Goal: Task Accomplishment & Management: Use online tool/utility

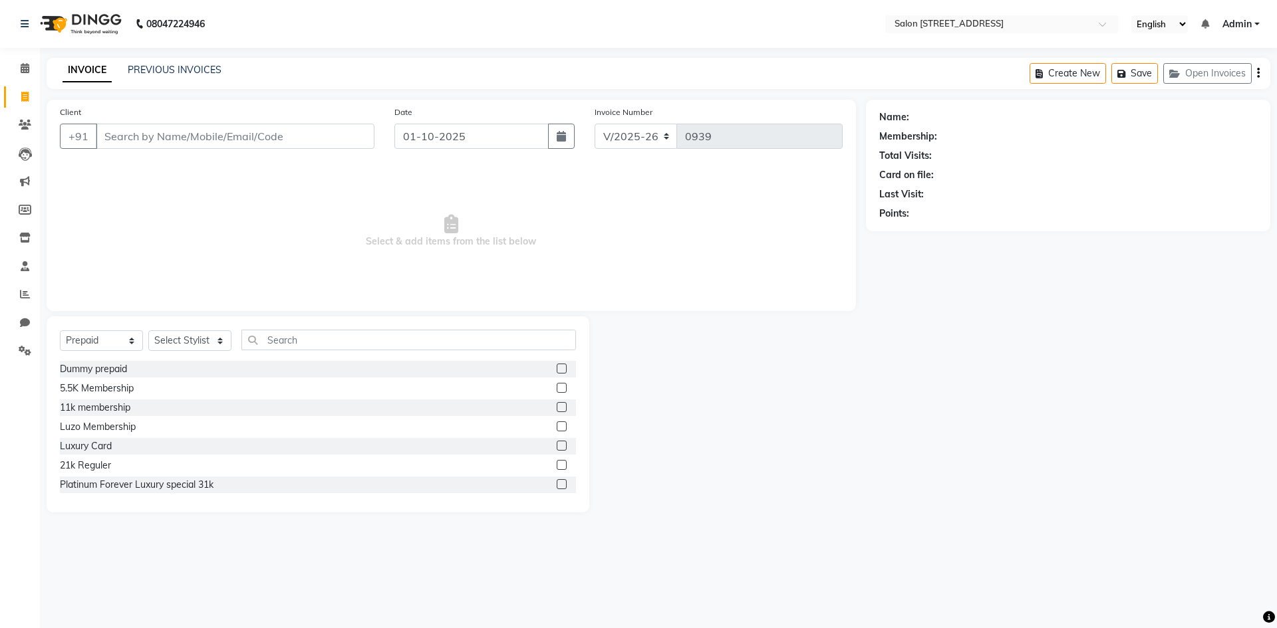
select select "7707"
click at [113, 343] on select "Select Service Product Membership Package Voucher Prepaid Gift Card" at bounding box center [101, 341] width 83 height 21
select select "service"
click at [60, 331] on select "Select Service Product Membership Package Voucher Prepaid Gift Card" at bounding box center [101, 341] width 83 height 21
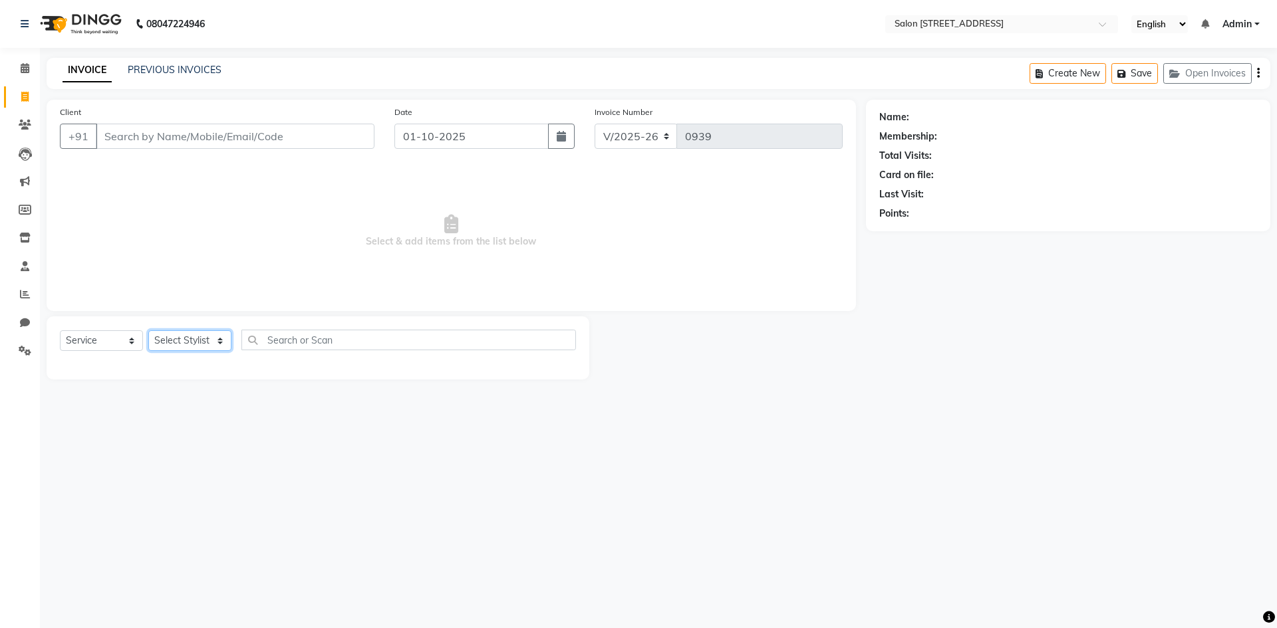
click at [205, 341] on select "Select Stylist Admin [PERSON_NAME] Bumoni Khushi Lune Lego pooja Raju ravi" at bounding box center [189, 341] width 83 height 21
select select "83057"
click at [148, 331] on select "Select Stylist Admin [PERSON_NAME] Bumoni Khushi Lune Lego pooja Raju ravi" at bounding box center [189, 341] width 83 height 21
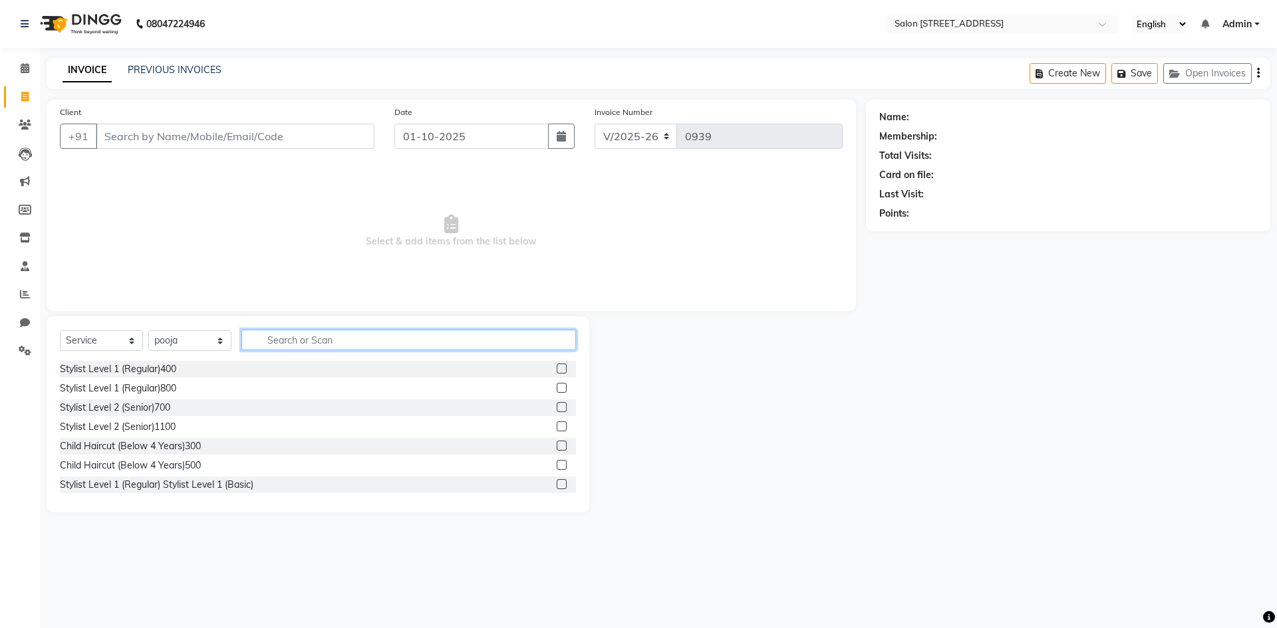
click at [289, 337] on input "text" at bounding box center [408, 340] width 335 height 21
click at [184, 138] on input "Client" at bounding box center [235, 136] width 279 height 25
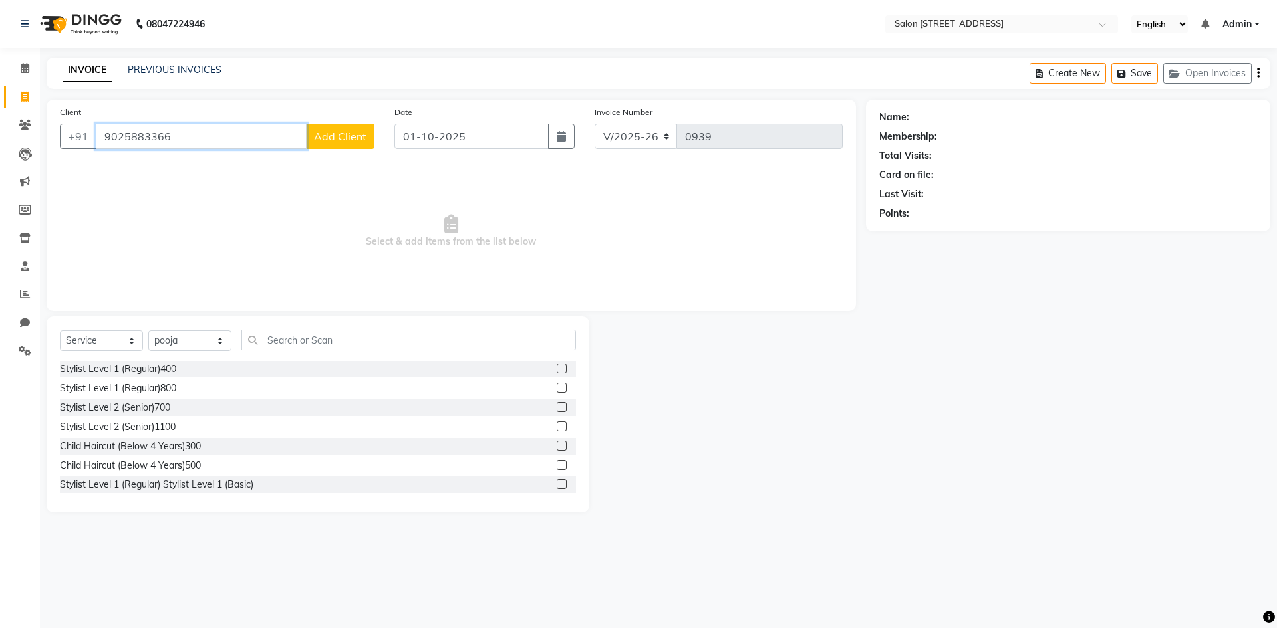
type input "9025883366"
click at [348, 138] on span "Add Client" at bounding box center [340, 136] width 53 height 13
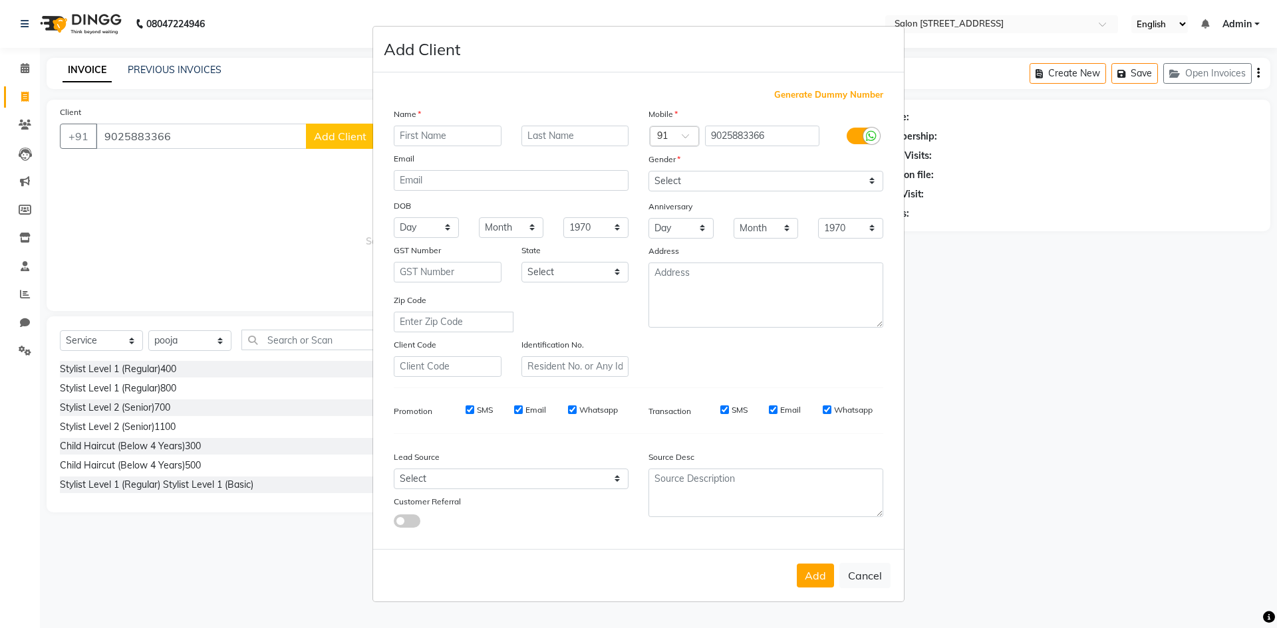
click at [447, 136] on input "text" at bounding box center [448, 136] width 108 height 21
type input "Akash"
drag, startPoint x: 713, startPoint y: 176, endPoint x: 717, endPoint y: 166, distance: 11.4
click at [713, 176] on select "Select [DEMOGRAPHIC_DATA] [DEMOGRAPHIC_DATA] Other Prefer Not To Say" at bounding box center [765, 181] width 235 height 21
select select "[DEMOGRAPHIC_DATA]"
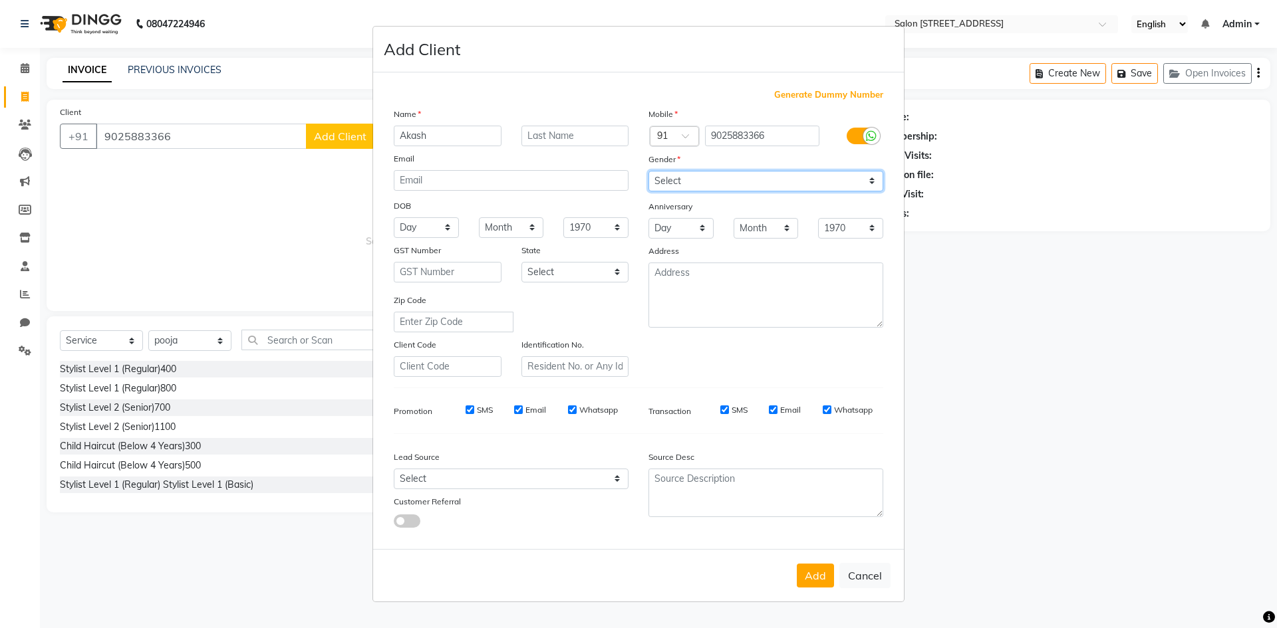
click at [648, 171] on select "Select [DEMOGRAPHIC_DATA] [DEMOGRAPHIC_DATA] Other Prefer Not To Say" at bounding box center [765, 181] width 235 height 21
click at [811, 588] on div "Add Cancel" at bounding box center [638, 575] width 531 height 53
click at [805, 572] on button "Add" at bounding box center [815, 576] width 37 height 24
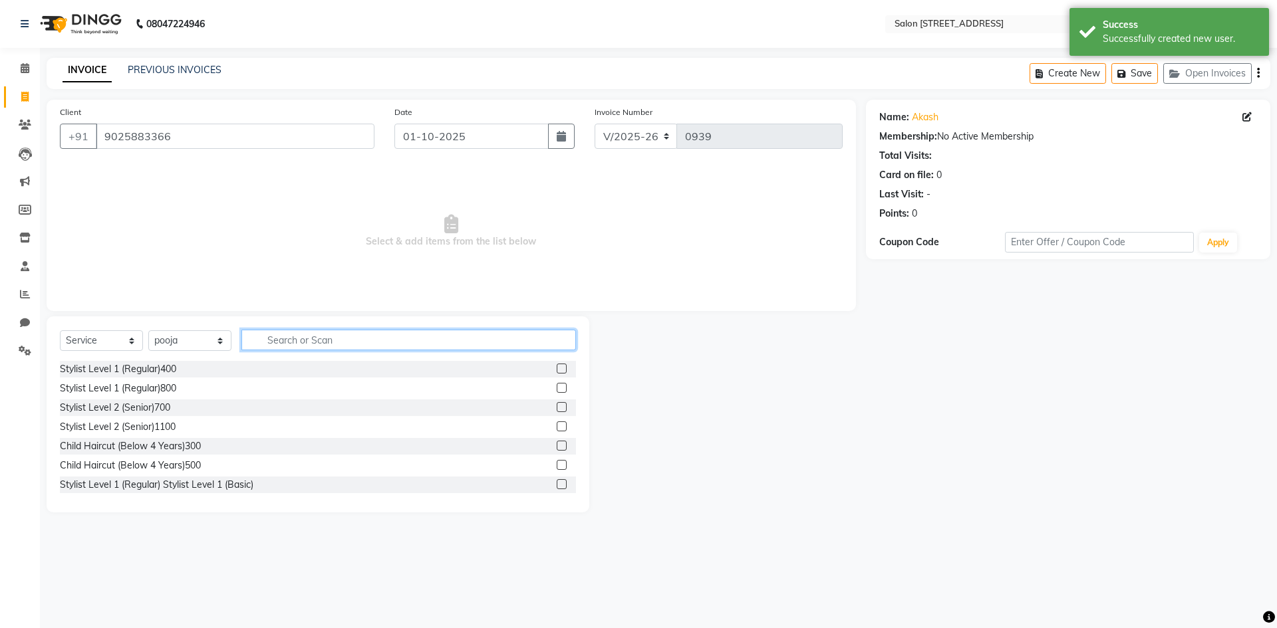
click at [257, 337] on input "text" at bounding box center [408, 340] width 335 height 21
click at [557, 368] on label at bounding box center [562, 369] width 10 height 10
click at [557, 368] on input "checkbox" at bounding box center [561, 369] width 9 height 9
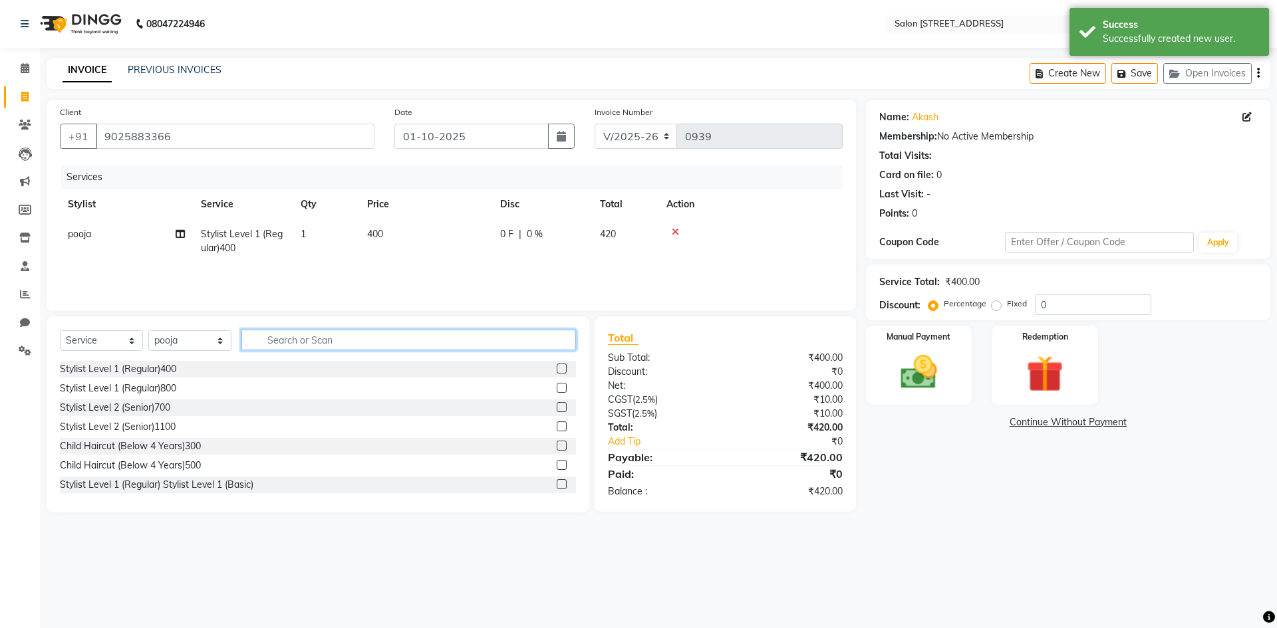
checkbox input "false"
click at [346, 341] on input "text" at bounding box center [408, 340] width 335 height 21
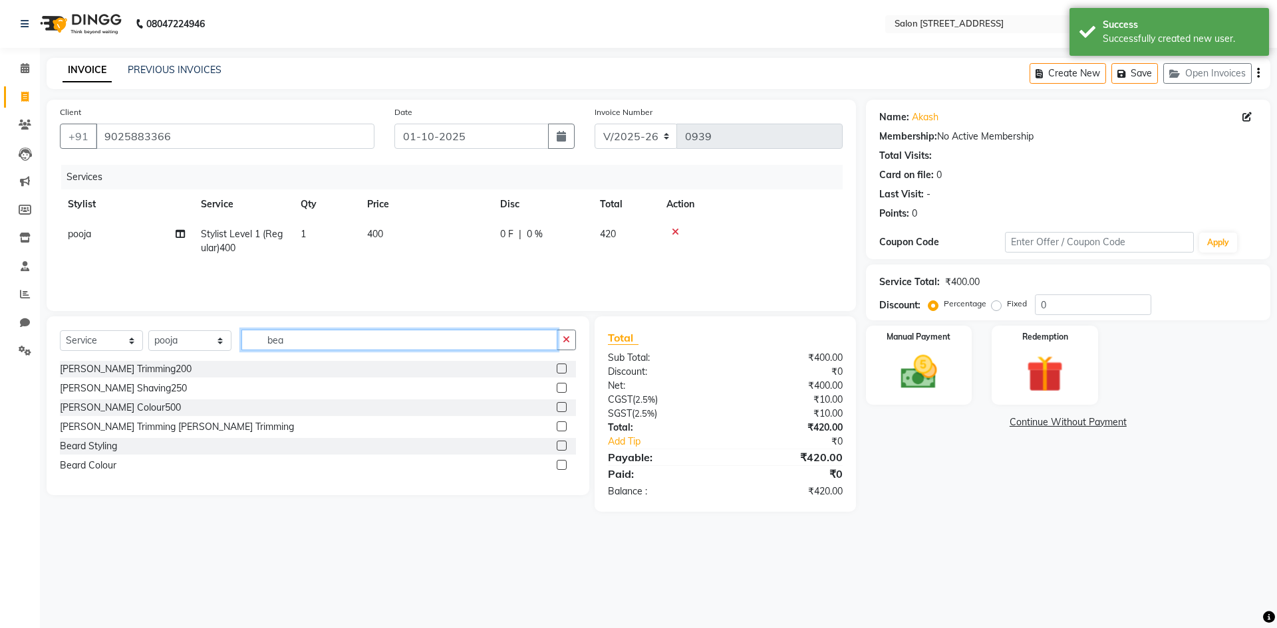
type input "bea"
click at [563, 446] on label at bounding box center [562, 446] width 10 height 10
click at [563, 446] on input "checkbox" at bounding box center [561, 446] width 9 height 9
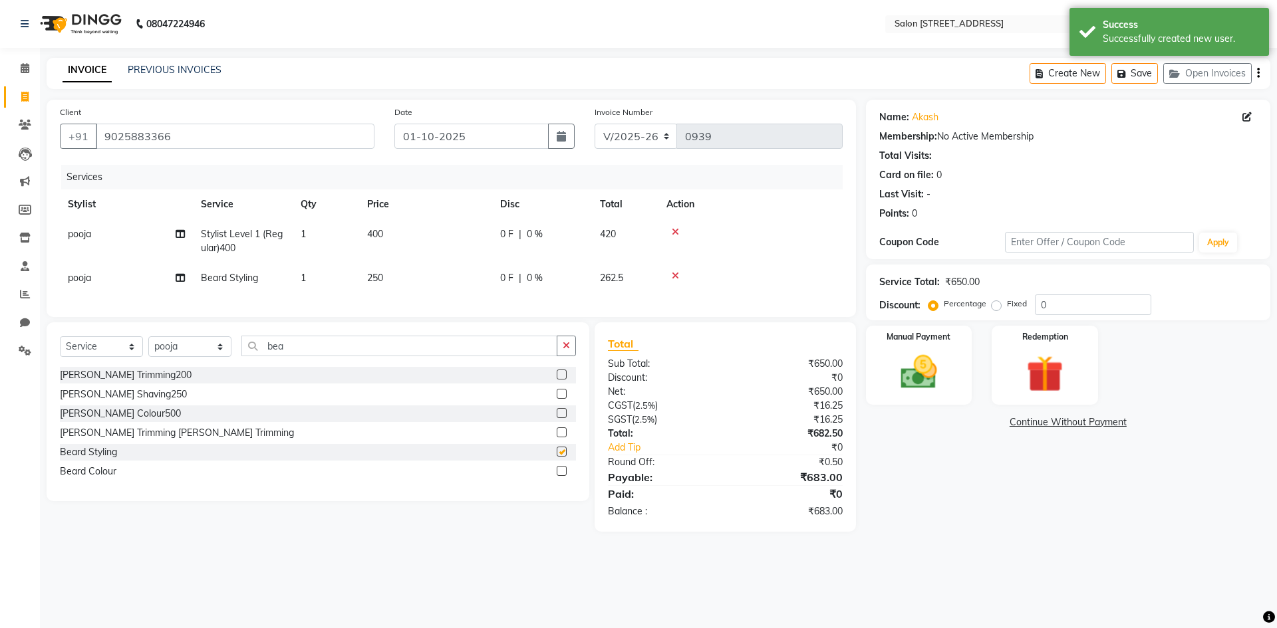
checkbox input "false"
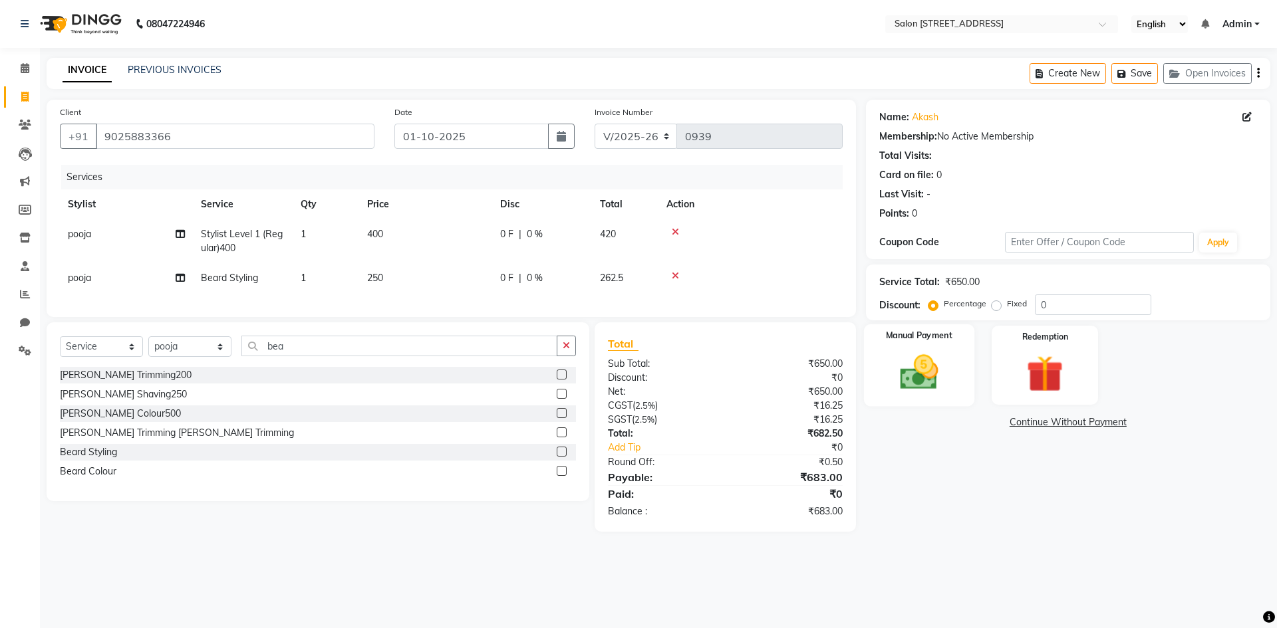
click at [934, 376] on img at bounding box center [919, 372] width 62 height 44
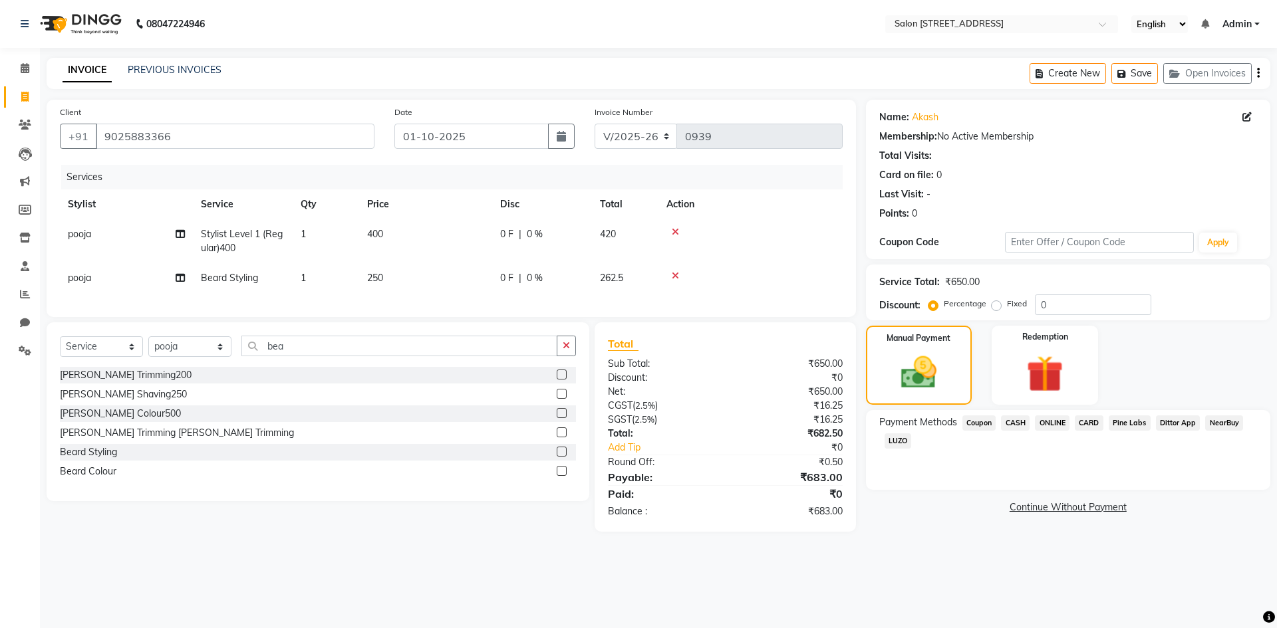
click at [1044, 420] on span "ONLINE" at bounding box center [1052, 423] width 35 height 15
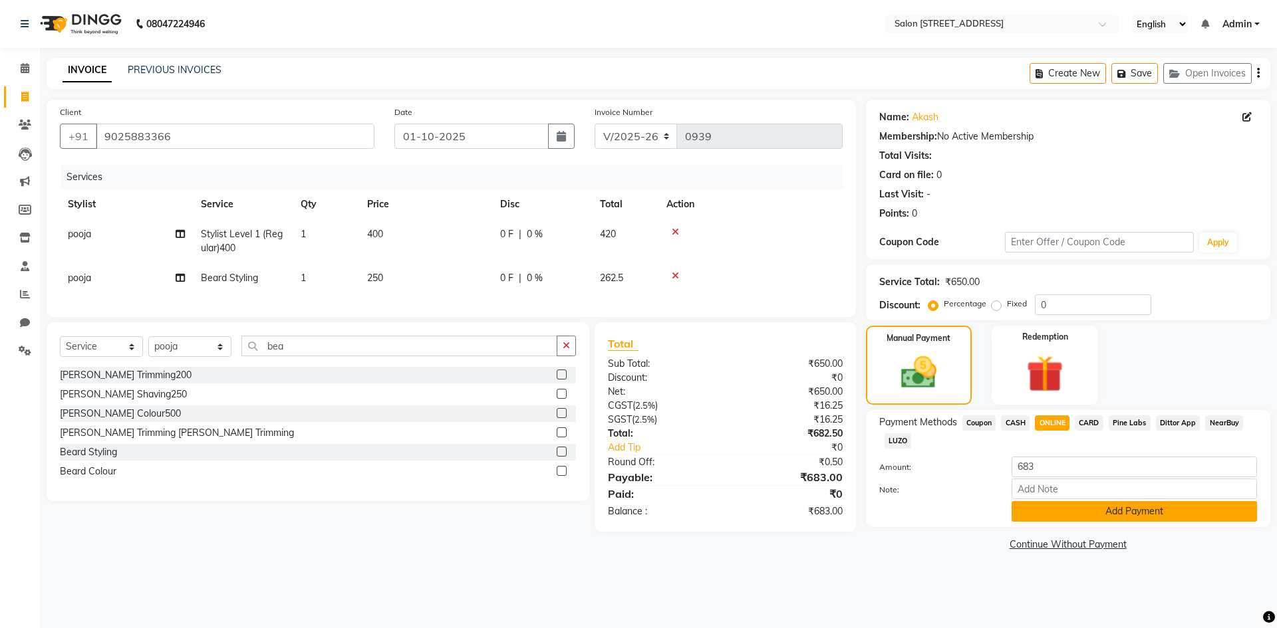
click at [1106, 517] on button "Add Payment" at bounding box center [1134, 511] width 245 height 21
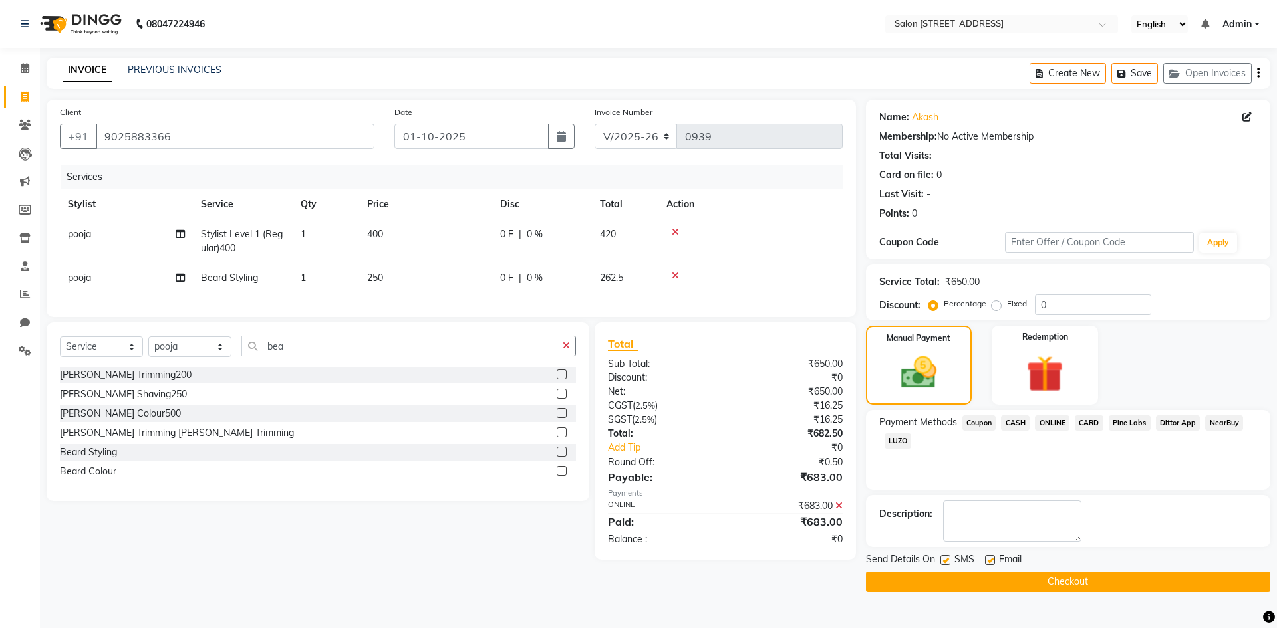
click at [1079, 582] on button "Checkout" at bounding box center [1068, 582] width 404 height 21
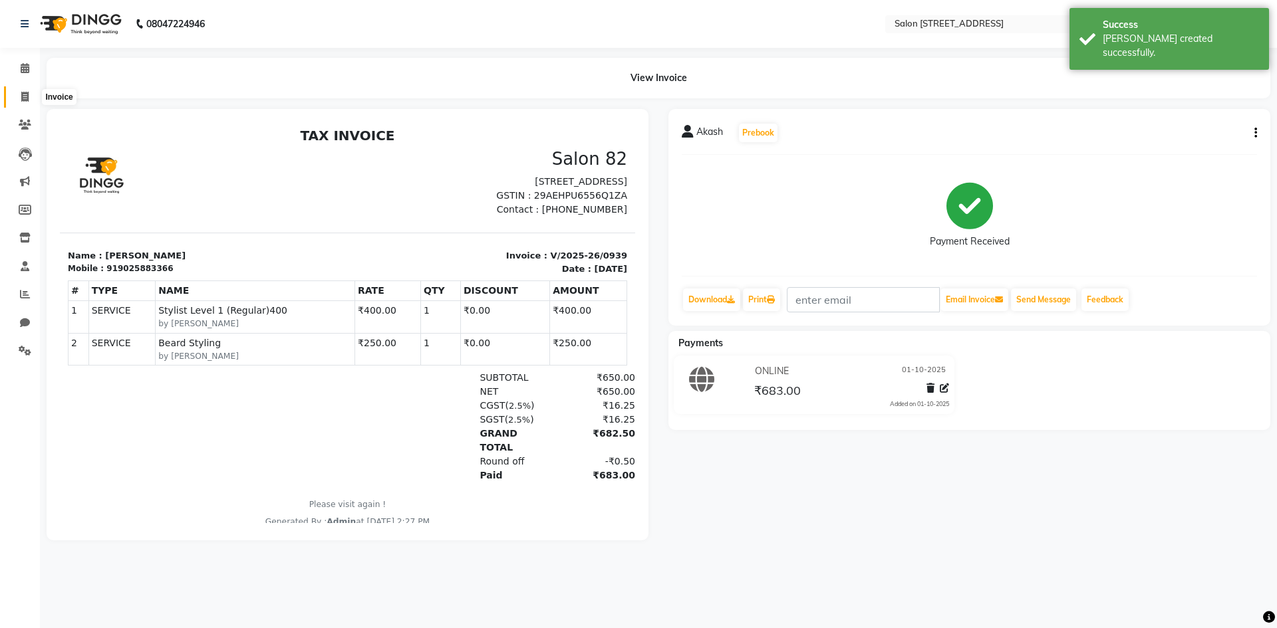
click at [25, 98] on icon at bounding box center [24, 97] width 7 height 10
select select "service"
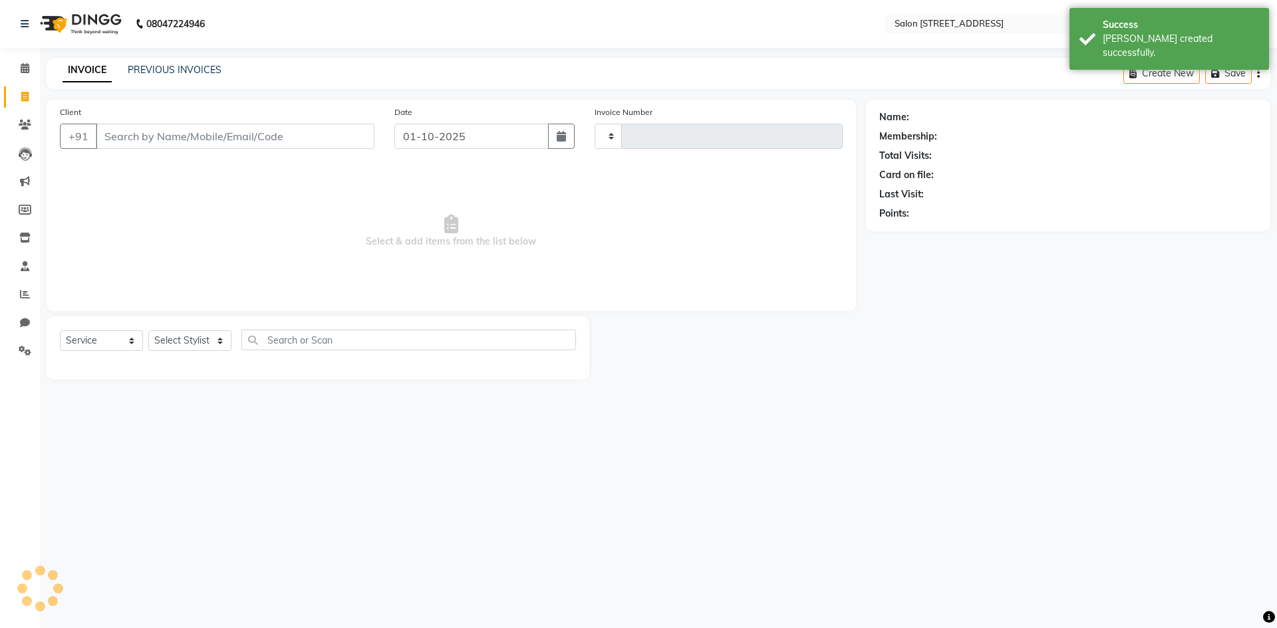
type input "0940"
select select "7707"
click at [172, 243] on span "Select & add items from the list below" at bounding box center [451, 231] width 783 height 133
select select "P"
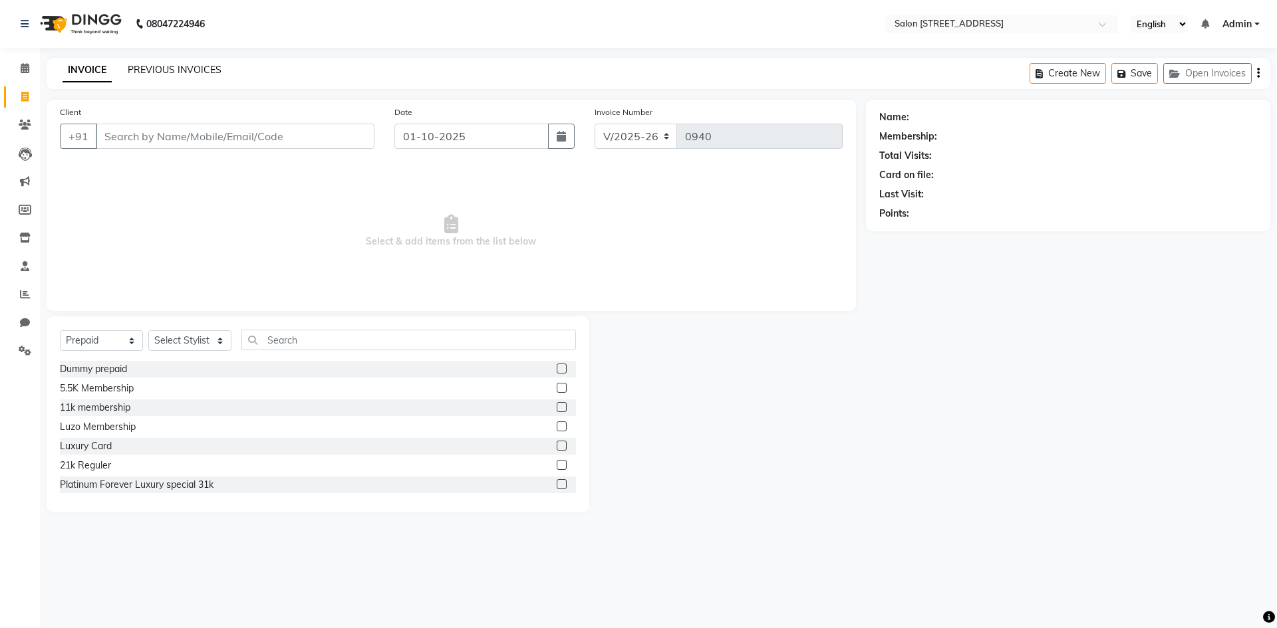
click at [152, 67] on link "PREVIOUS INVOICES" at bounding box center [175, 70] width 94 height 12
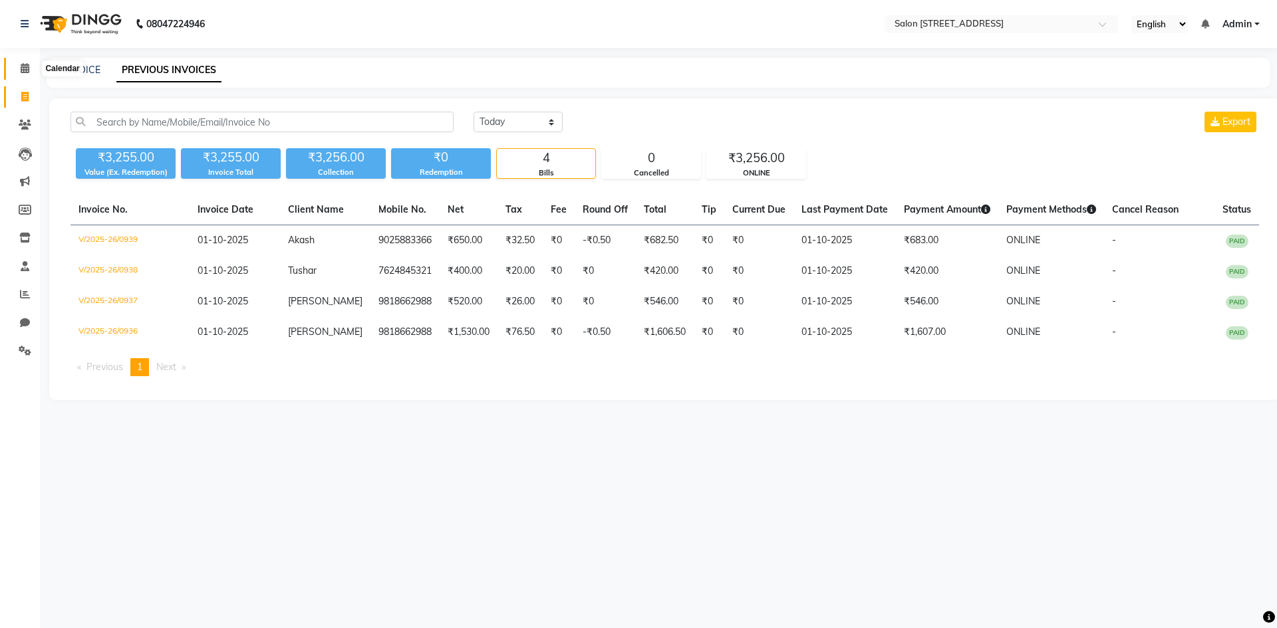
click at [31, 61] on span at bounding box center [24, 68] width 23 height 15
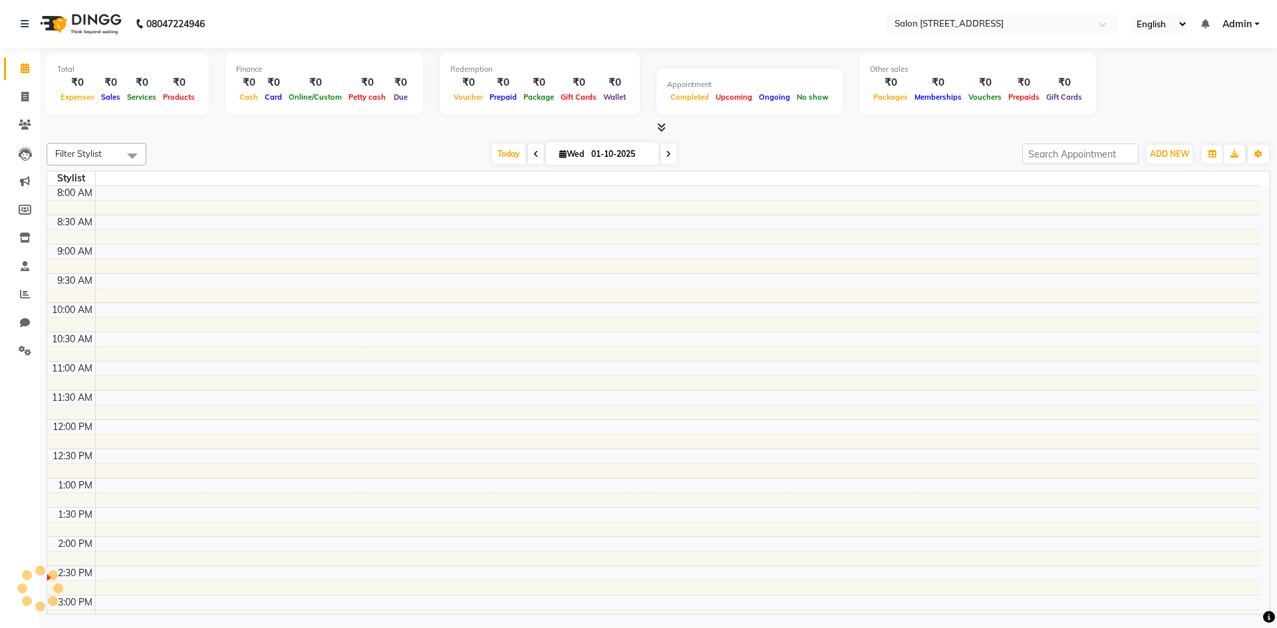
click at [533, 160] on span at bounding box center [536, 154] width 16 height 21
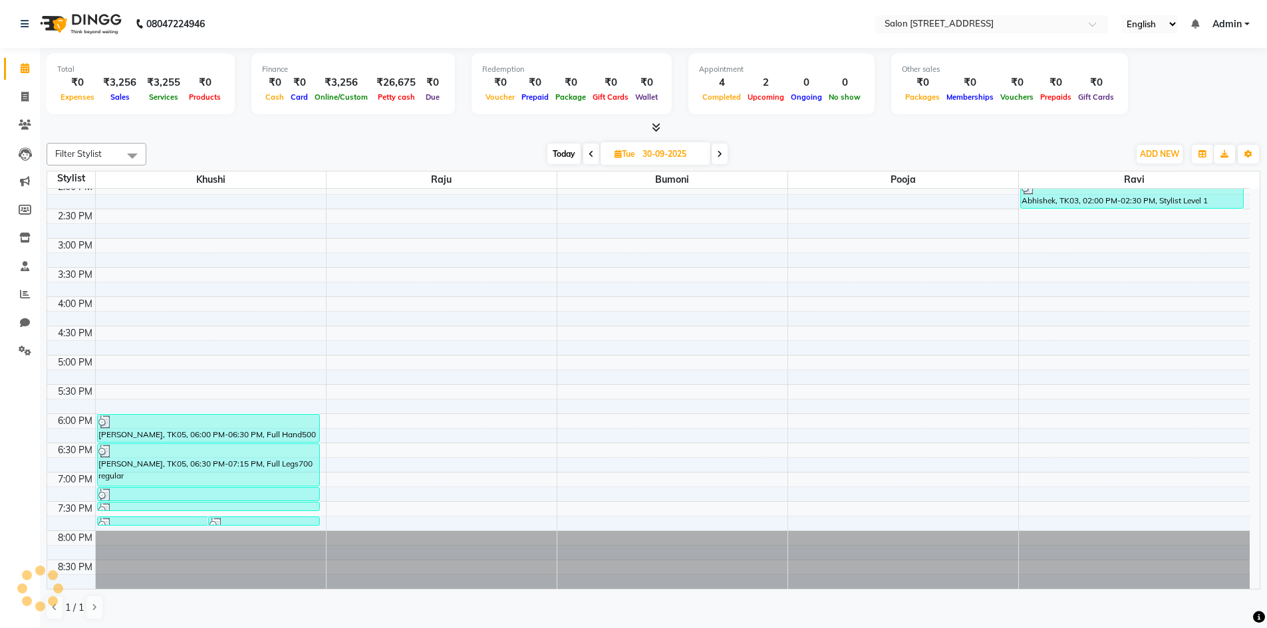
scroll to position [1, 0]
click at [722, 158] on span at bounding box center [720, 153] width 16 height 21
type input "01-10-2025"
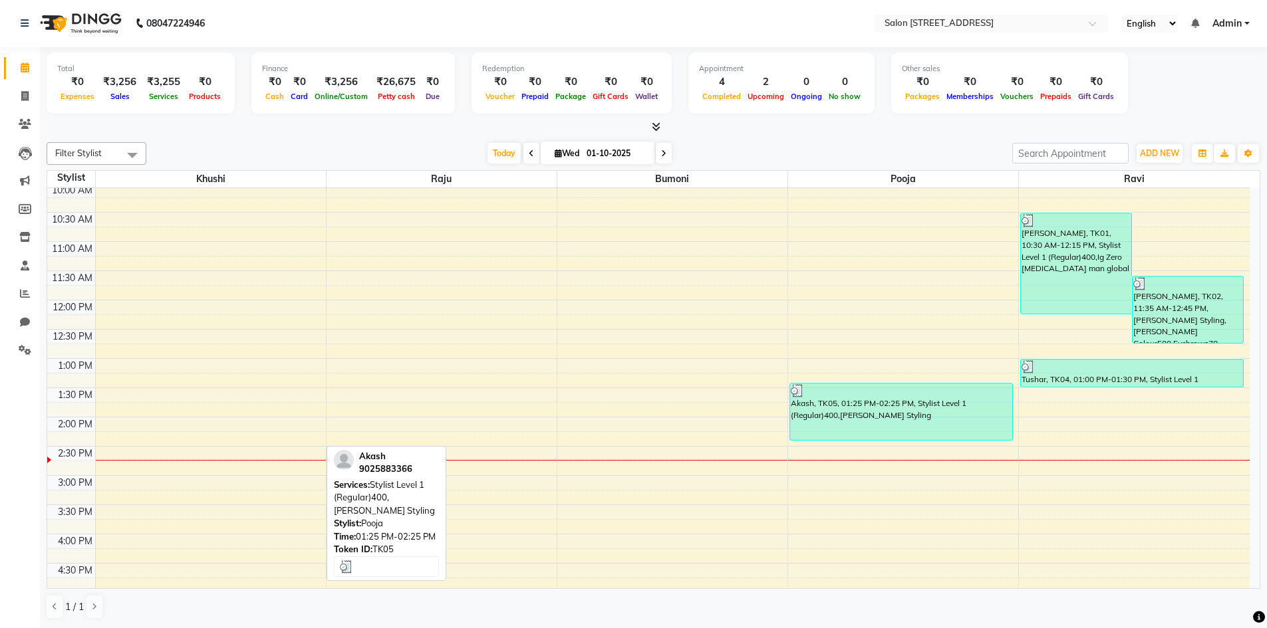
scroll to position [133, 0]
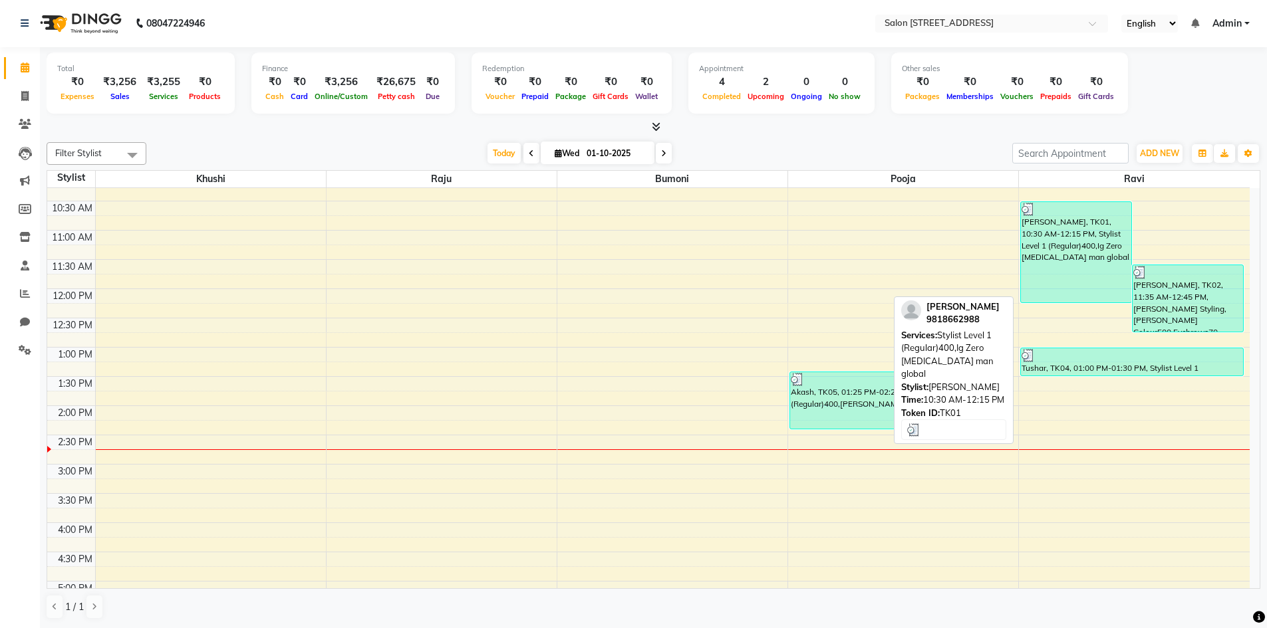
click at [1078, 273] on div "[PERSON_NAME], TK01, 10:30 AM-12:15 PM, Stylist Level 1 (Regular)400,Ig Zero [M…" at bounding box center [1076, 252] width 110 height 100
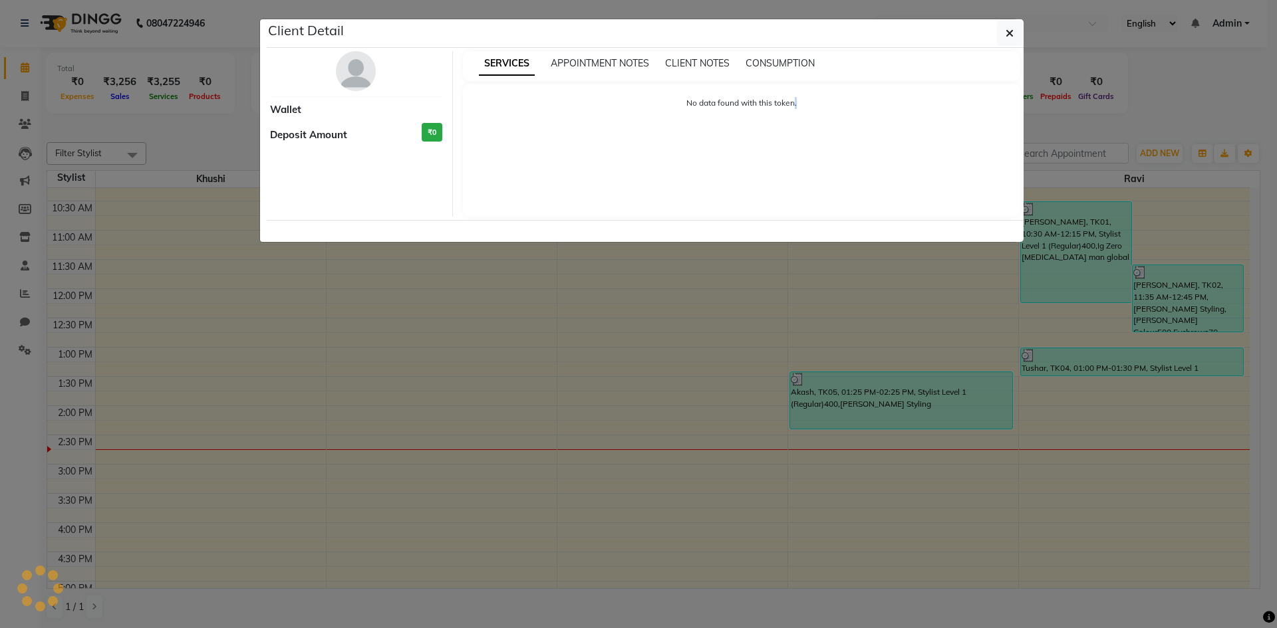
click at [1078, 273] on ngb-modal-window "Client Detail Wallet Deposit Amount ₹0 SERVICES APPOINTMENT NOTES CLIENT NOTES …" at bounding box center [638, 314] width 1277 height 628
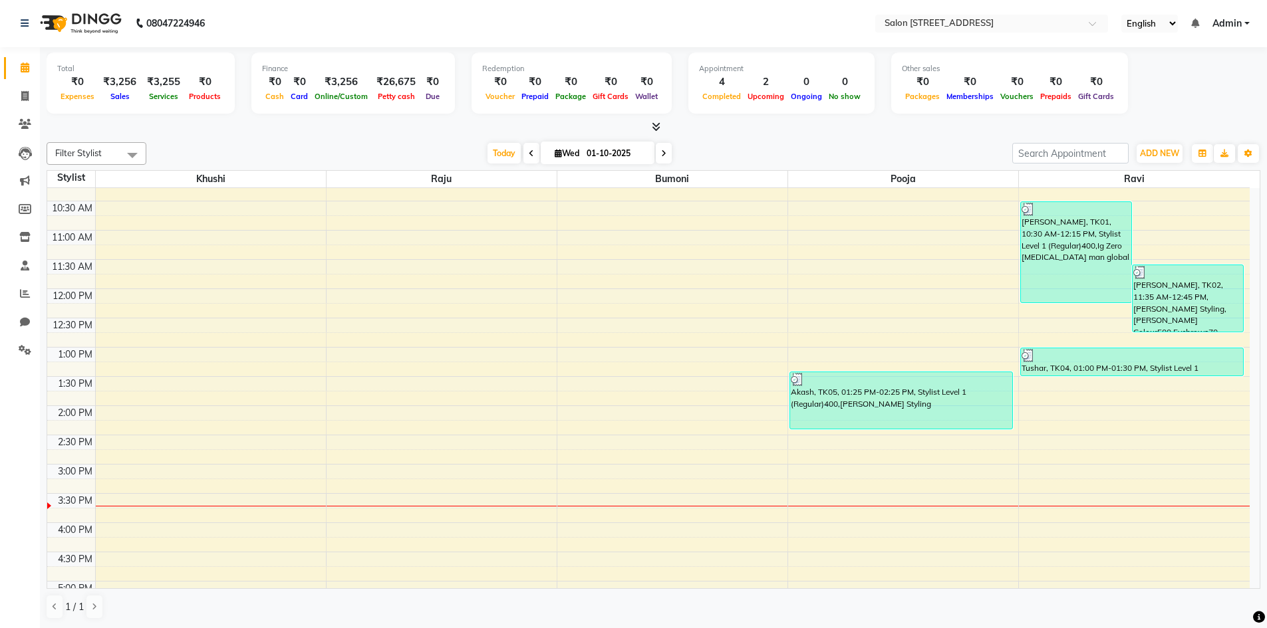
click at [989, 617] on div "1 / 1" at bounding box center [654, 607] width 1214 height 25
click at [922, 616] on div "1 / 1" at bounding box center [654, 607] width 1214 height 25
click at [22, 100] on icon at bounding box center [24, 96] width 7 height 10
select select "service"
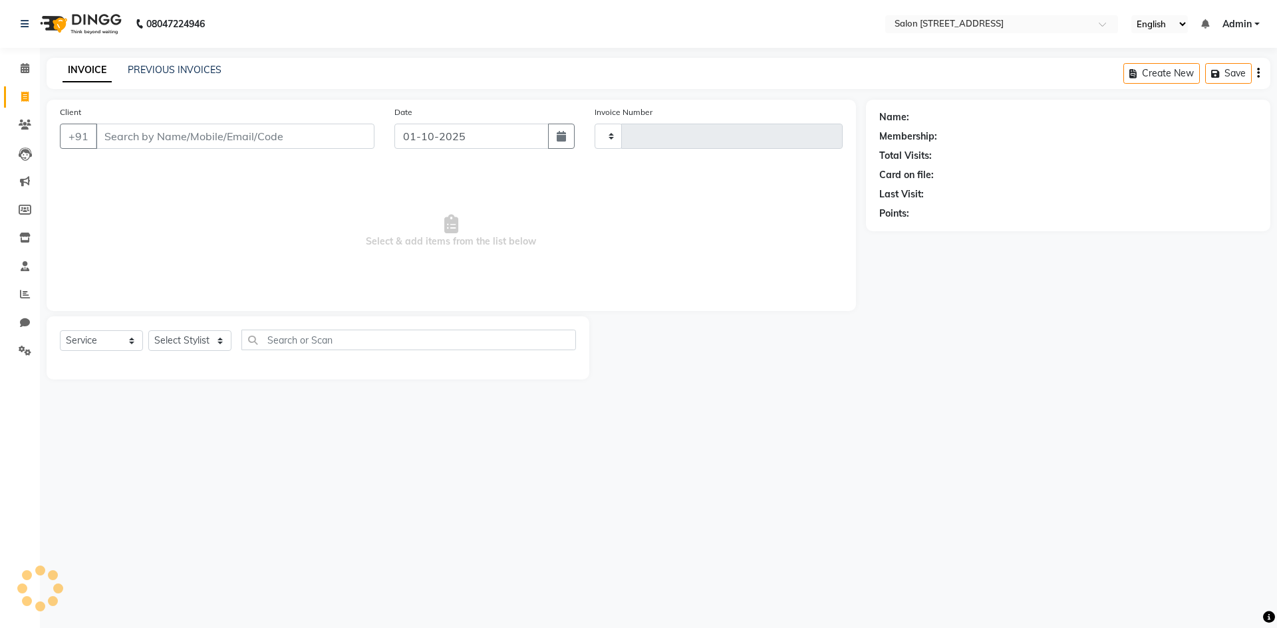
type input "0940"
select select "7707"
select select "P"
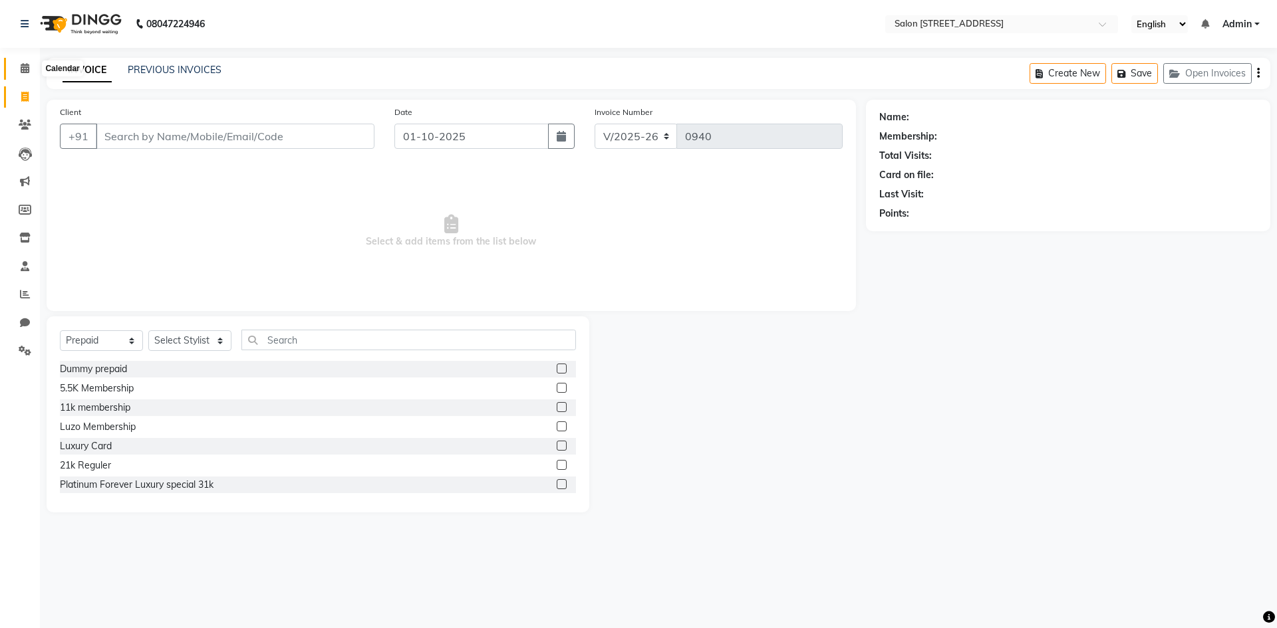
click at [29, 65] on icon at bounding box center [25, 68] width 9 height 10
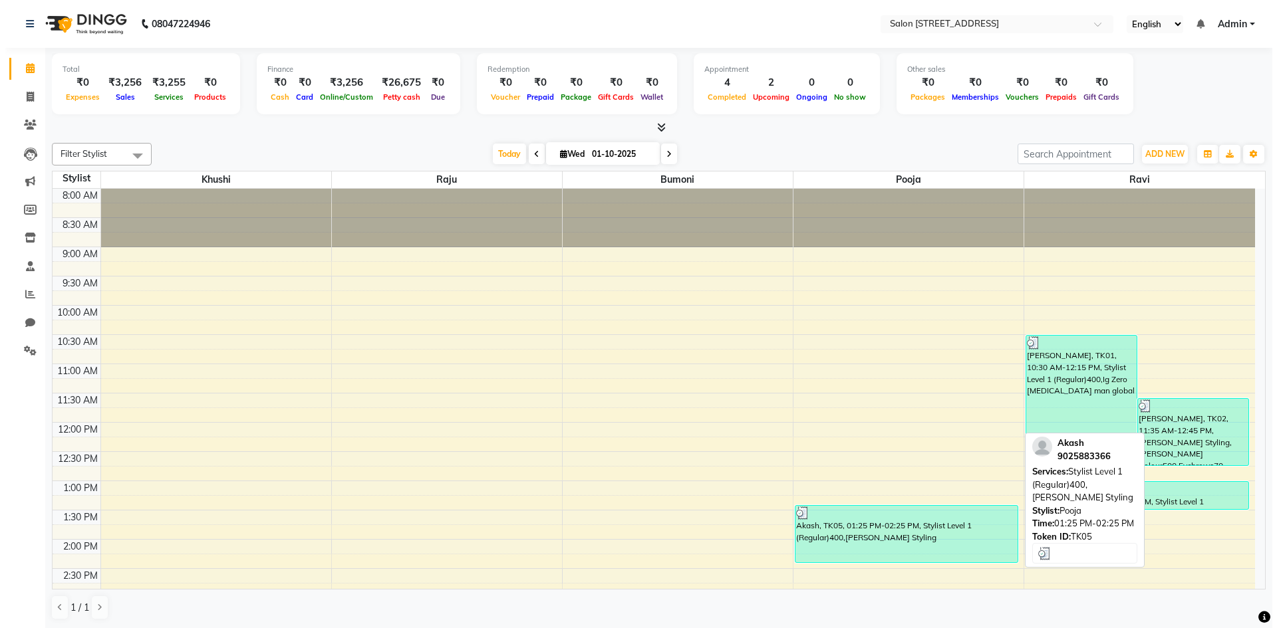
scroll to position [1, 0]
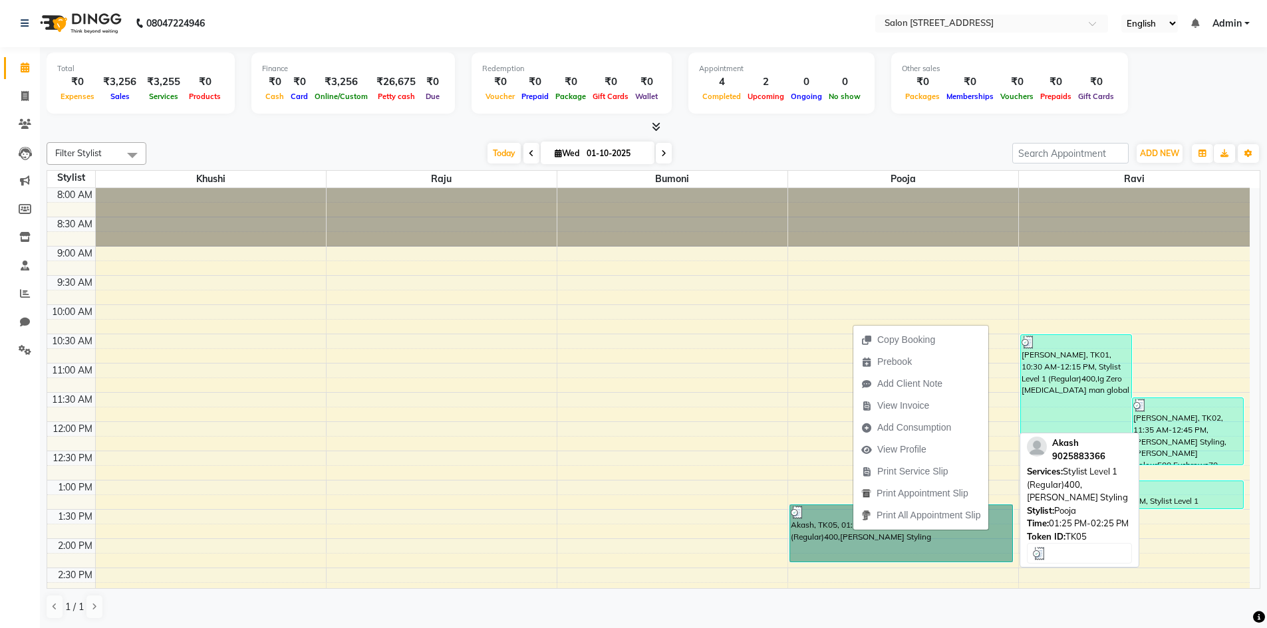
click at [803, 537] on link "Akash, TK05, 01:25 PM-02:25 PM, Stylist Level 1 (Regular)400,[PERSON_NAME] Styl…" at bounding box center [900, 534] width 223 height 58
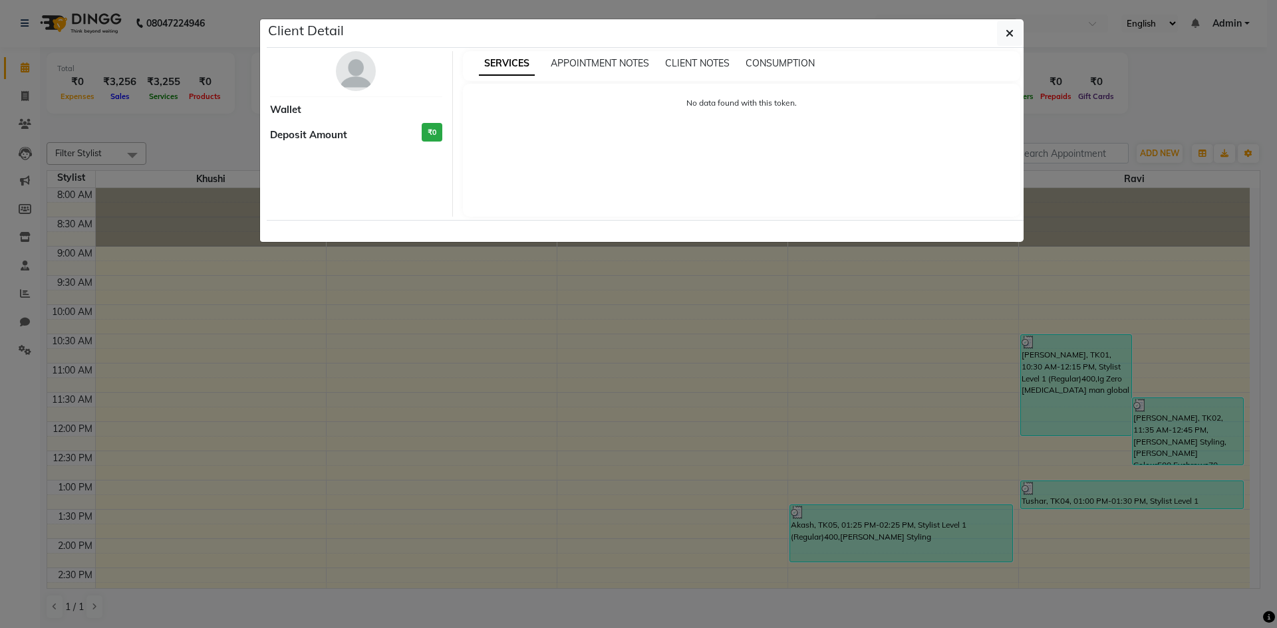
select select "3"
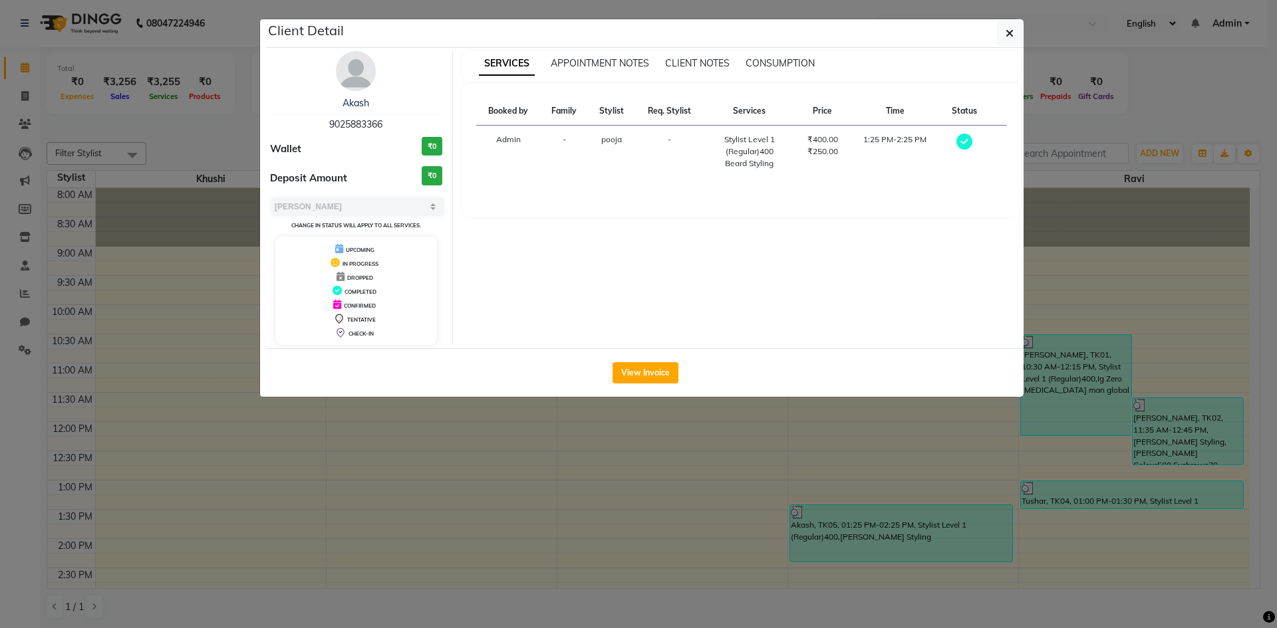
click at [658, 386] on div "View Invoice" at bounding box center [645, 372] width 757 height 49
click at [656, 370] on button "View Invoice" at bounding box center [646, 372] width 66 height 21
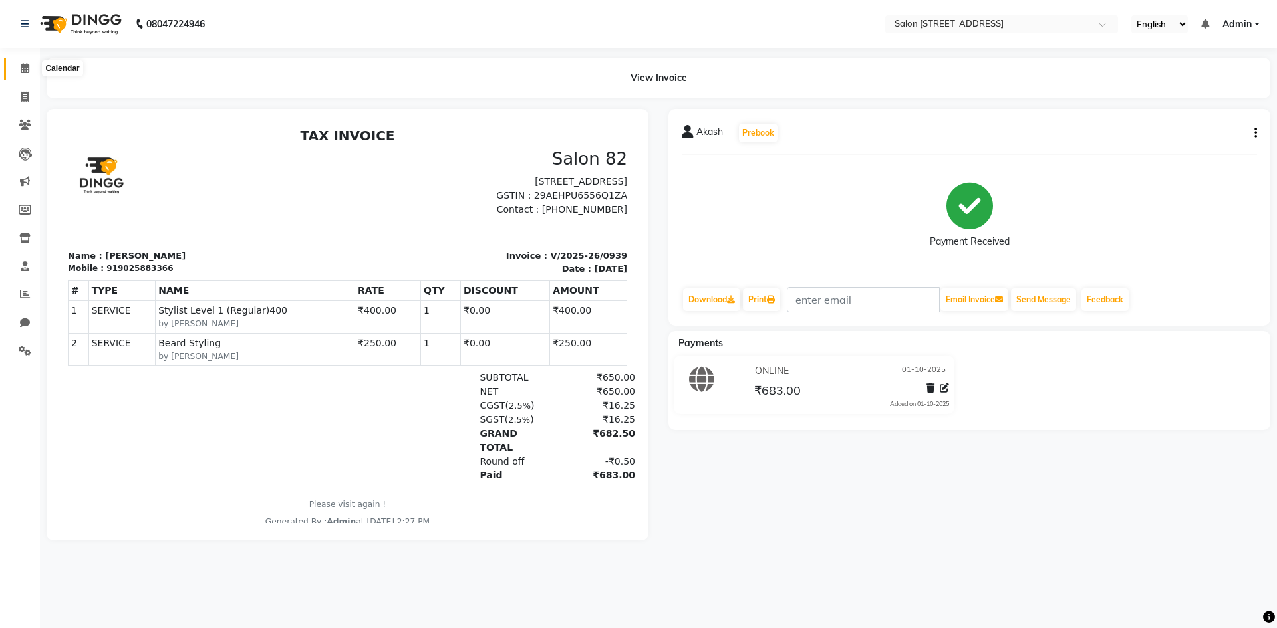
click at [27, 73] on span at bounding box center [24, 68] width 23 height 15
